Goal: Information Seeking & Learning: Learn about a topic

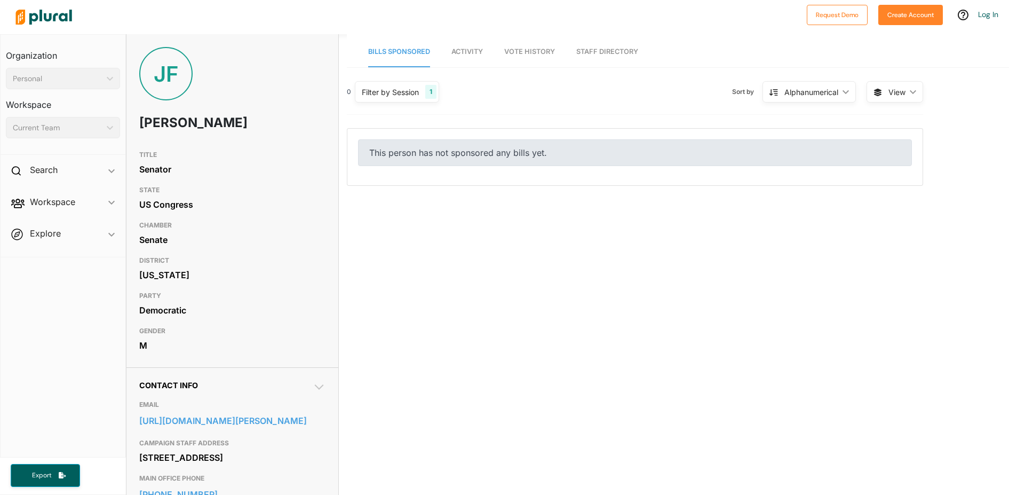
click at [34, 18] on img at bounding box center [43, 16] width 75 height 37
